Goal: Transaction & Acquisition: Purchase product/service

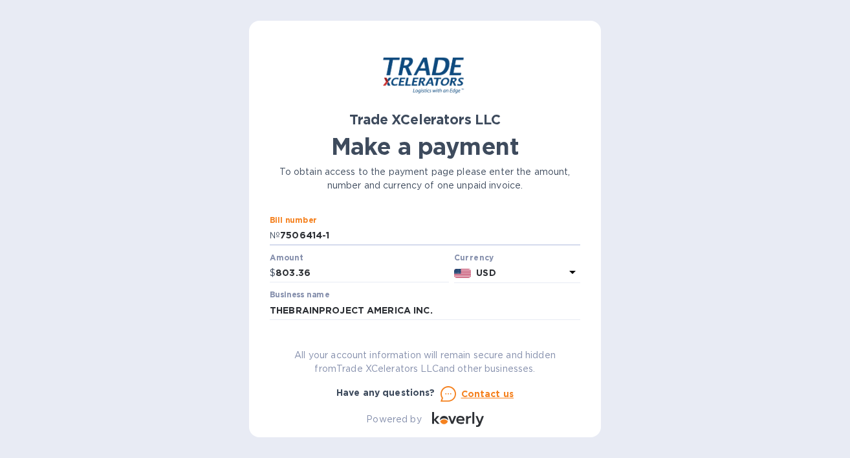
click at [454, 343] on div "All your account information will remain secure and hidden from Trade XCelerato…" at bounding box center [425, 362] width 321 height 38
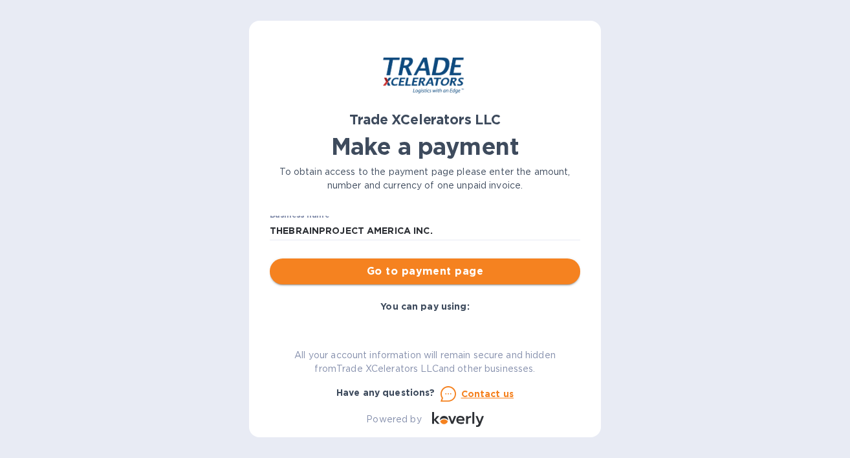
scroll to position [71, 0]
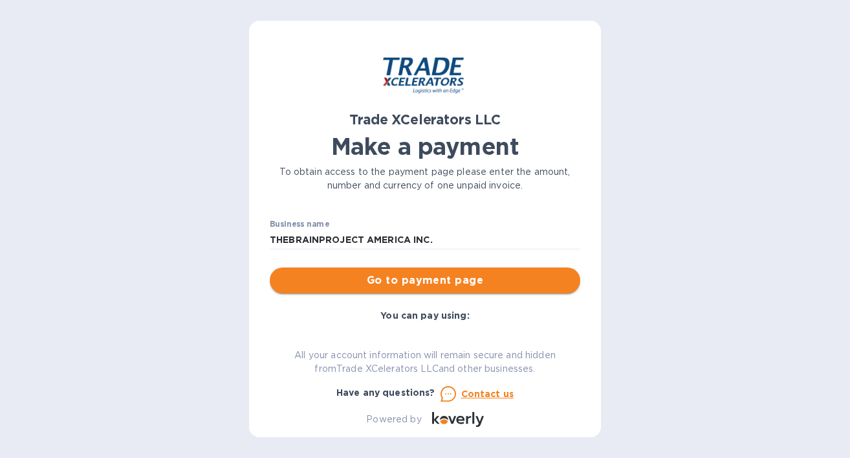
click at [434, 278] on span "Go to payment page" at bounding box center [425, 280] width 290 height 16
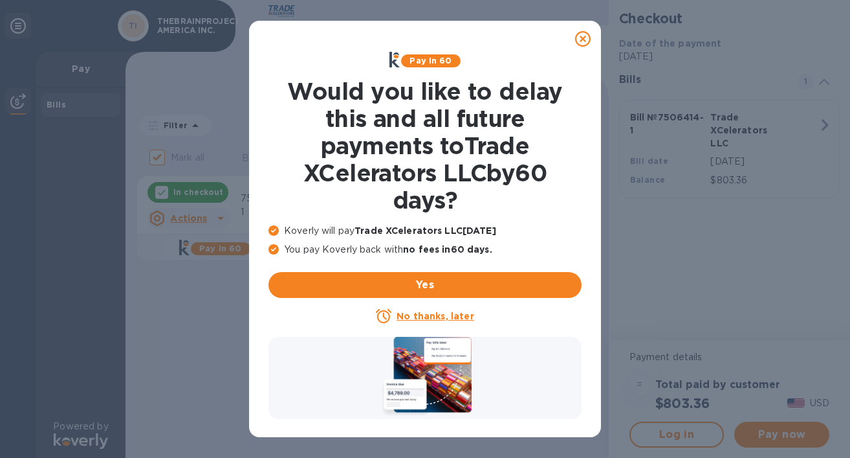
click at [578, 36] on icon at bounding box center [583, 39] width 16 height 16
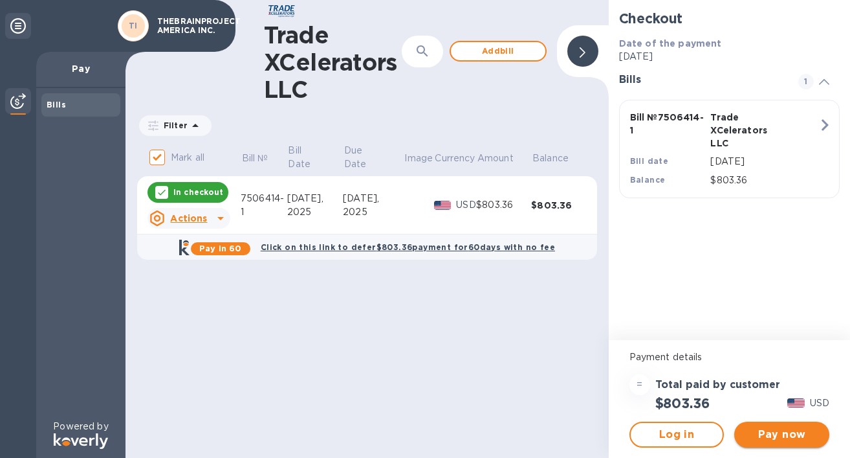
click at [771, 432] on span "Pay now" at bounding box center [782, 434] width 74 height 16
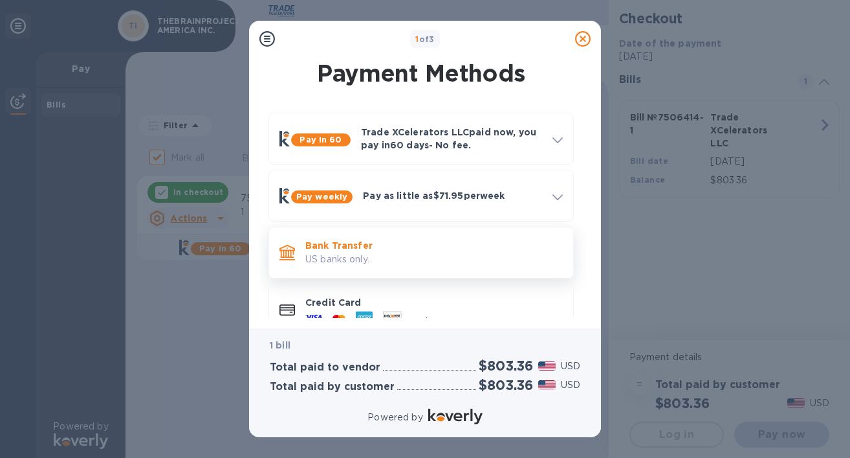
scroll to position [27, 0]
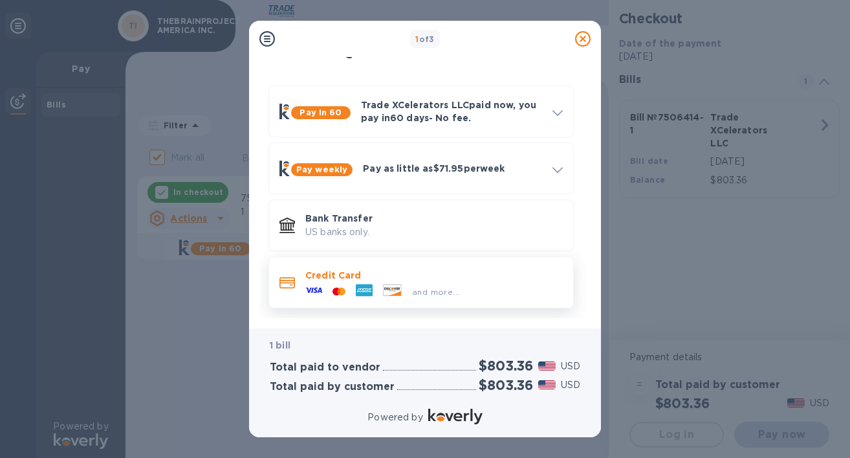
click at [491, 278] on p "Credit Card" at bounding box center [434, 275] width 258 height 13
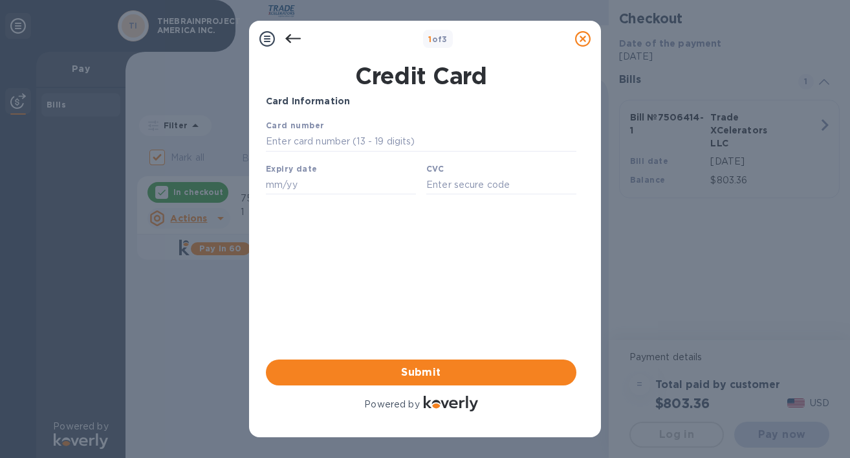
scroll to position [0, 0]
click at [360, 146] on input "text" at bounding box center [421, 141] width 311 height 19
type input "[CREDIT_CARD_NUMBER]"
click at [351, 184] on input "text" at bounding box center [341, 184] width 150 height 19
paste input "11/20"
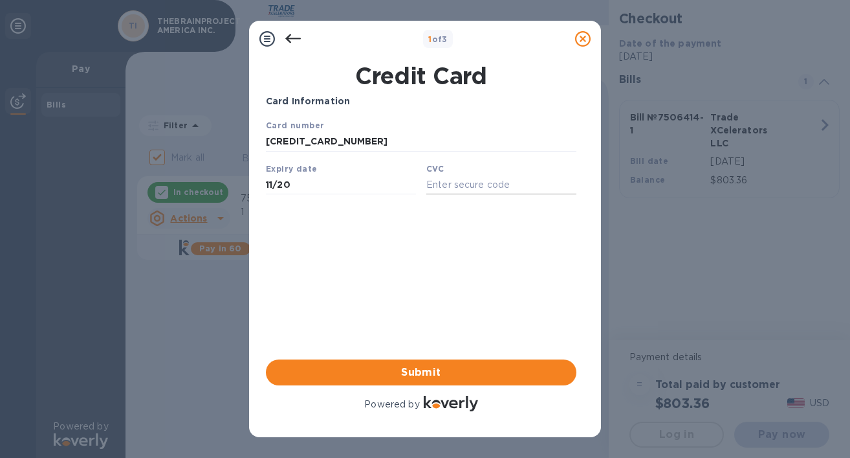
type input "11/20"
click at [499, 188] on input "text" at bounding box center [501, 184] width 150 height 19
paste input "620"
type input "620"
click at [417, 375] on span "Submit" at bounding box center [421, 372] width 290 height 16
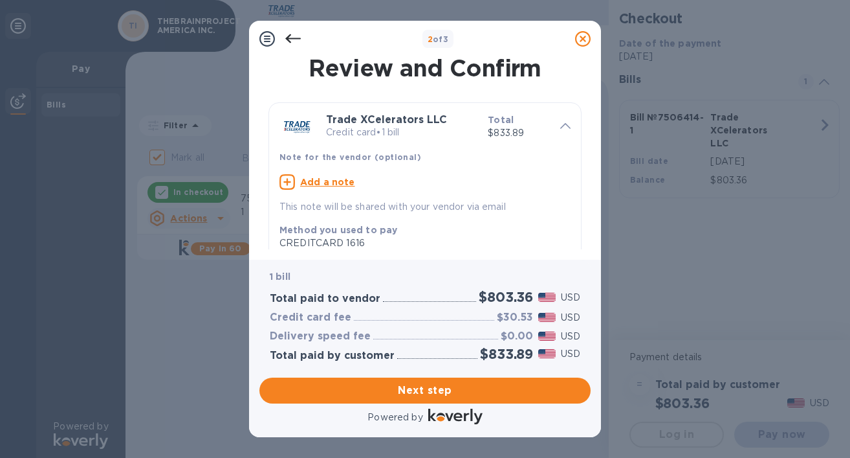
click at [289, 94] on div "Trade XCelerators LLC Credit card • 1 bill Total $833.89 Note for the vendor (o…" at bounding box center [425, 292] width 318 height 410
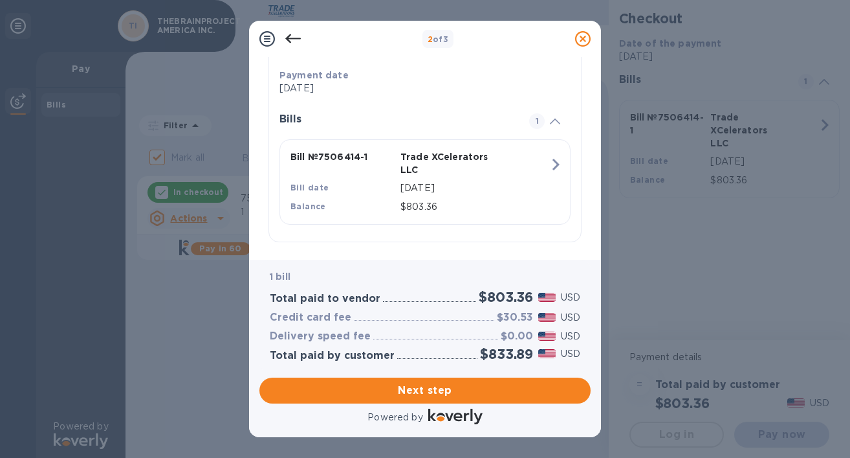
scroll to position [250, 0]
